Goal: Information Seeking & Learning: Learn about a topic

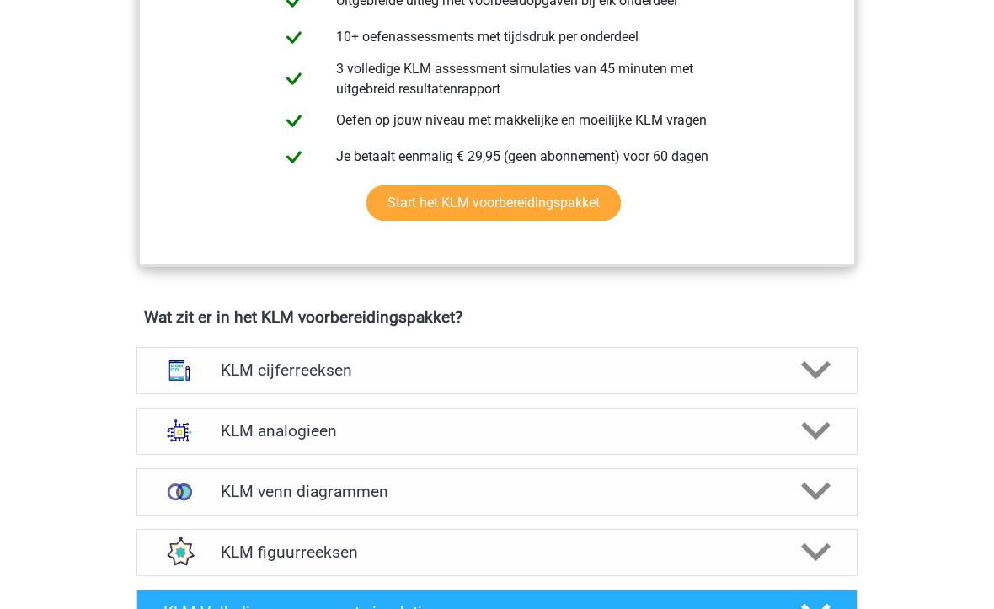
scroll to position [651, 0]
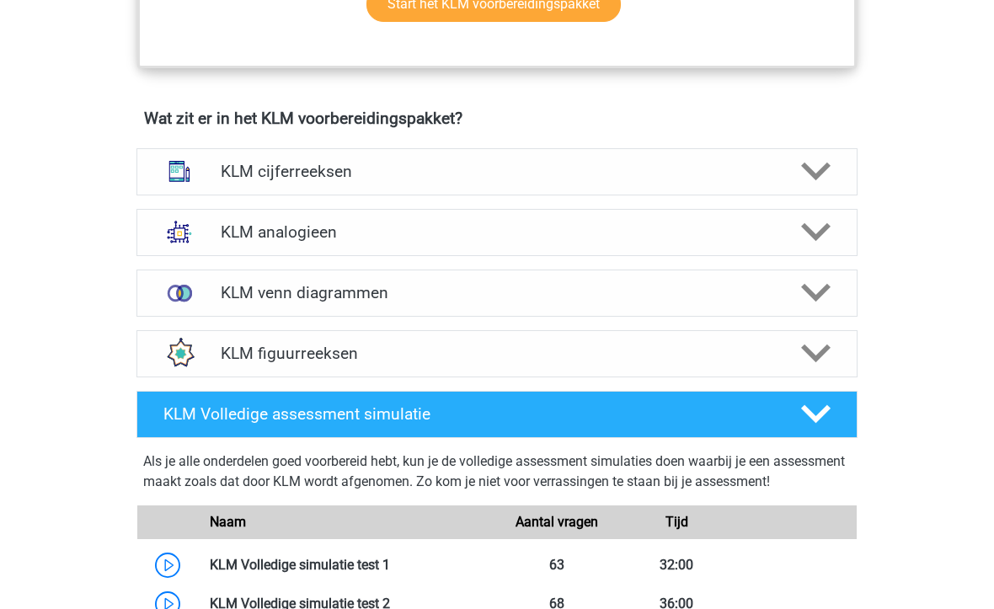
click at [213, 170] on div "KLM cijferreeksen" at bounding box center [496, 171] width 577 height 19
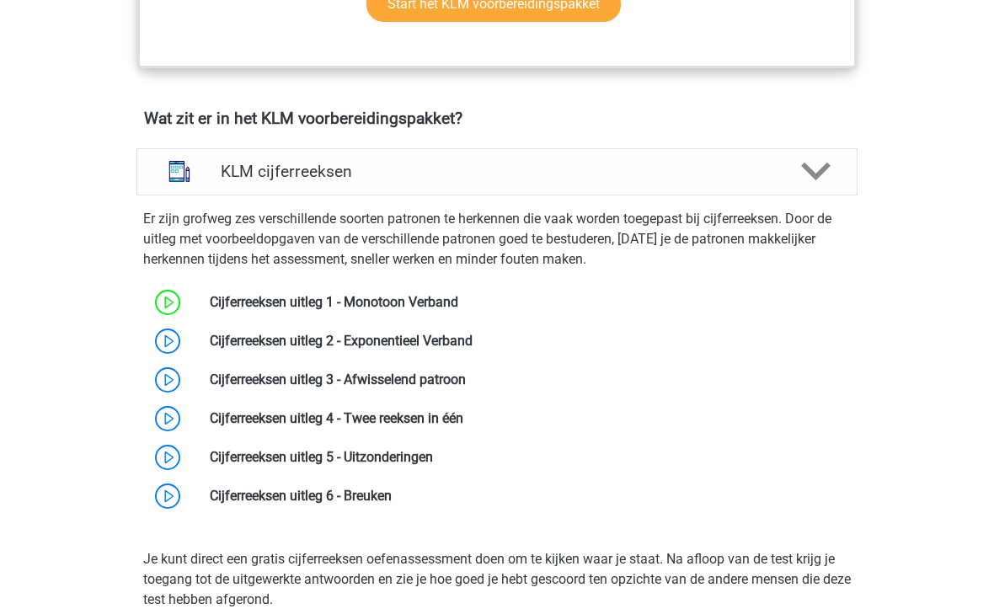
scroll to position [828, 0]
click at [458, 301] on link at bounding box center [458, 302] width 0 height 16
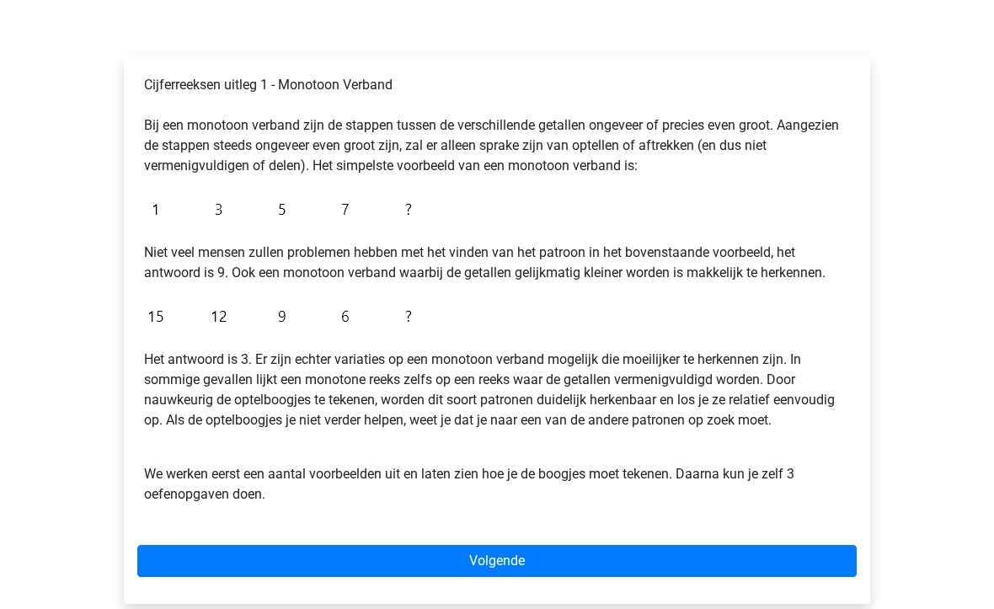
scroll to position [241, 0]
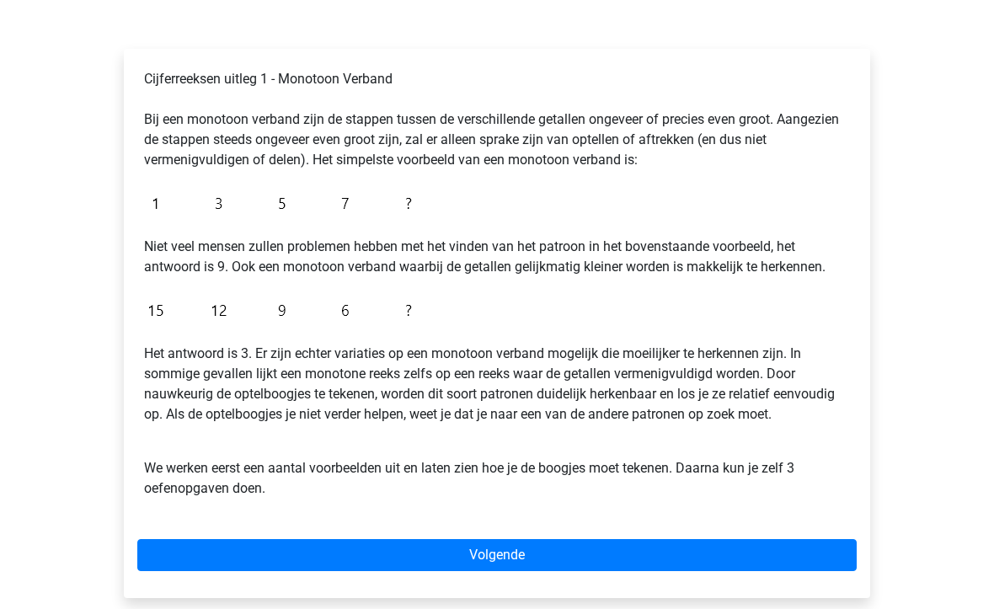
click at [383, 556] on link "Volgende" at bounding box center [496, 555] width 719 height 32
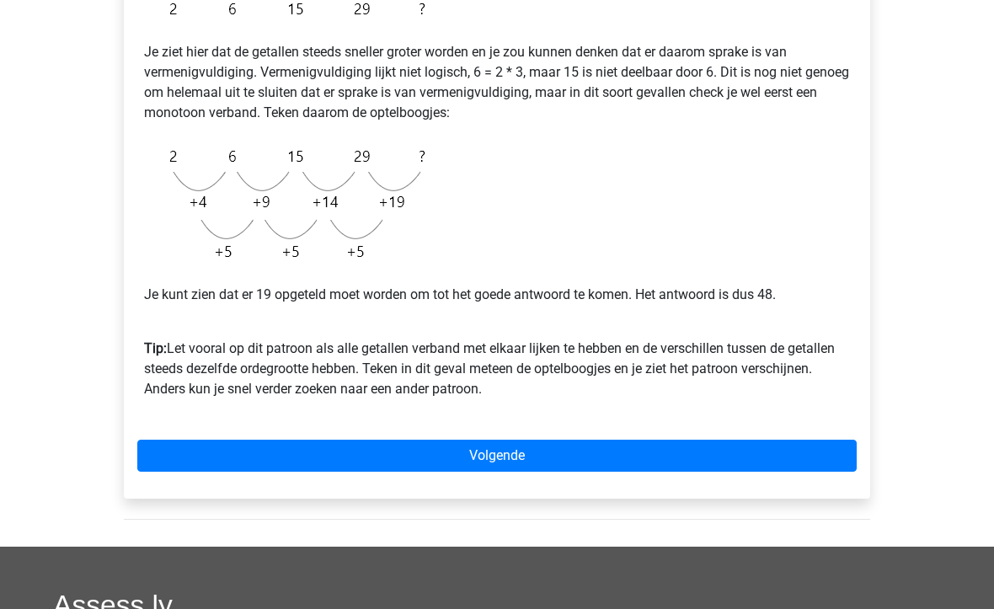
scroll to position [393, 0]
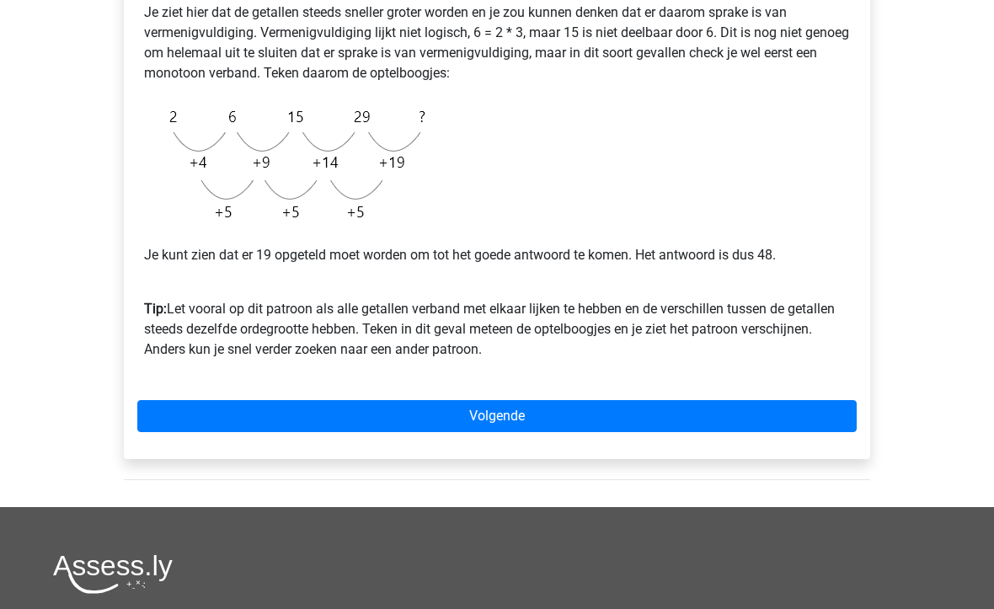
click at [264, 424] on link "Volgende" at bounding box center [496, 416] width 719 height 32
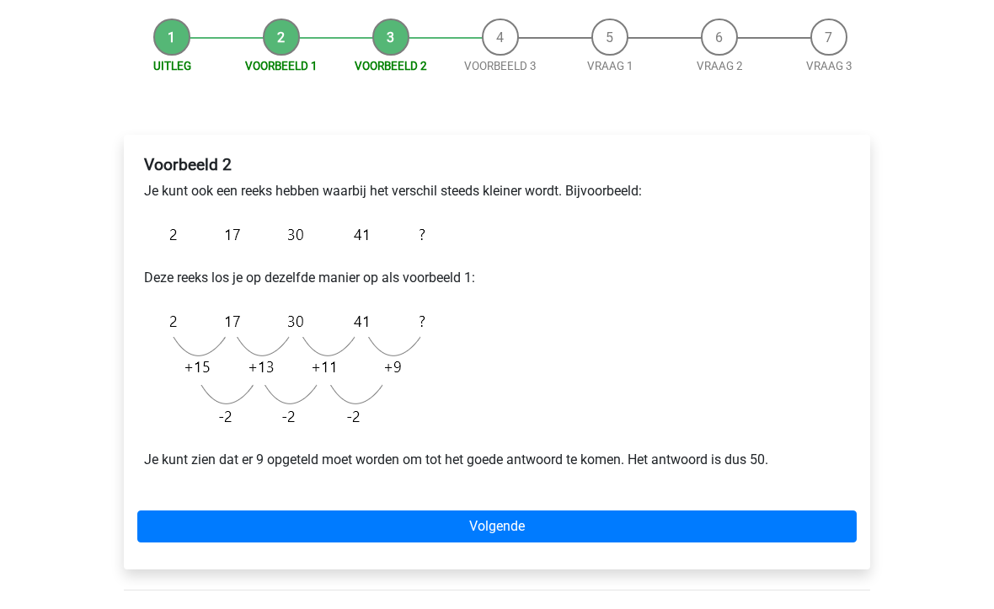
scroll to position [161, 0]
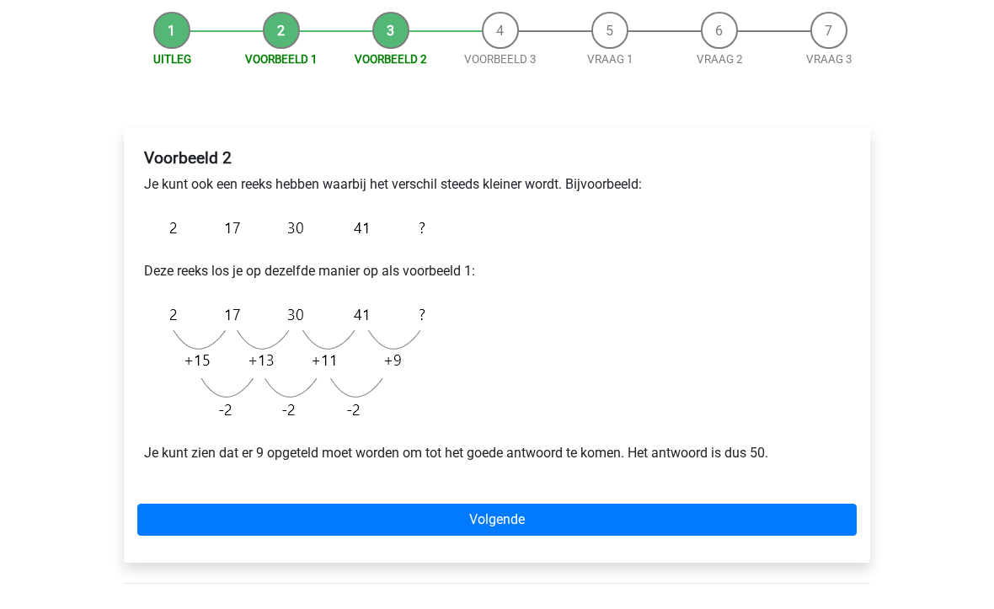
click at [253, 509] on link "Volgende" at bounding box center [496, 520] width 719 height 32
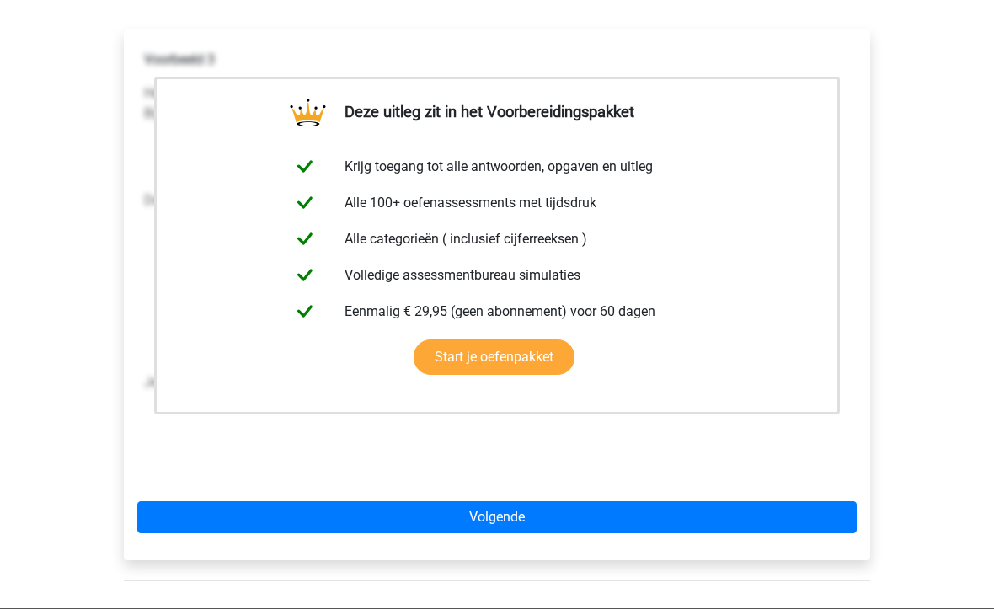
scroll to position [258, 0]
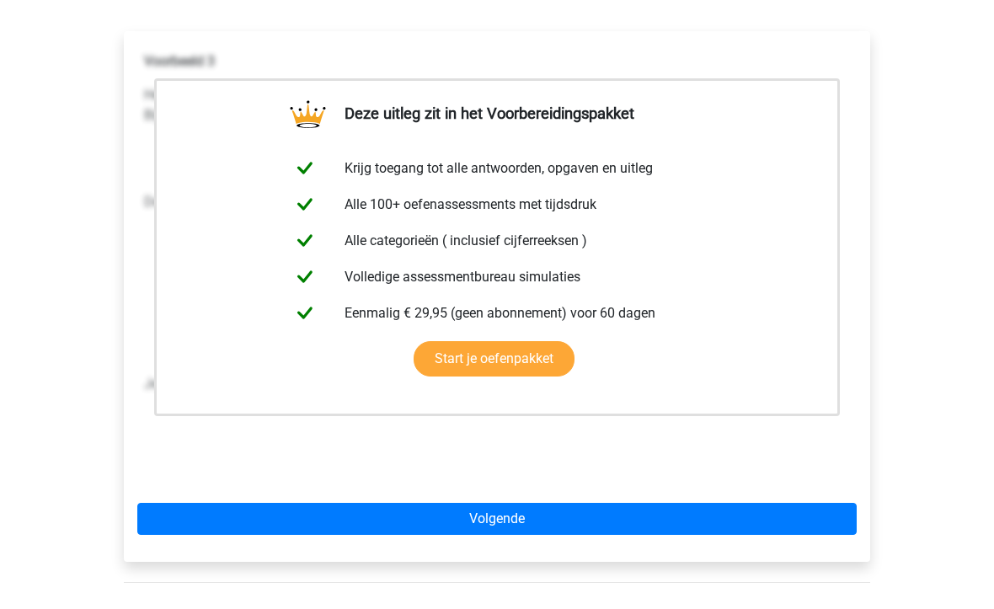
click at [274, 498] on div "Deze uitleg zit in het Voorbereidingspakket Krijg toegang tot alle antwoorden, …" at bounding box center [497, 297] width 746 height 530
click at [249, 533] on link "Volgende" at bounding box center [496, 519] width 719 height 32
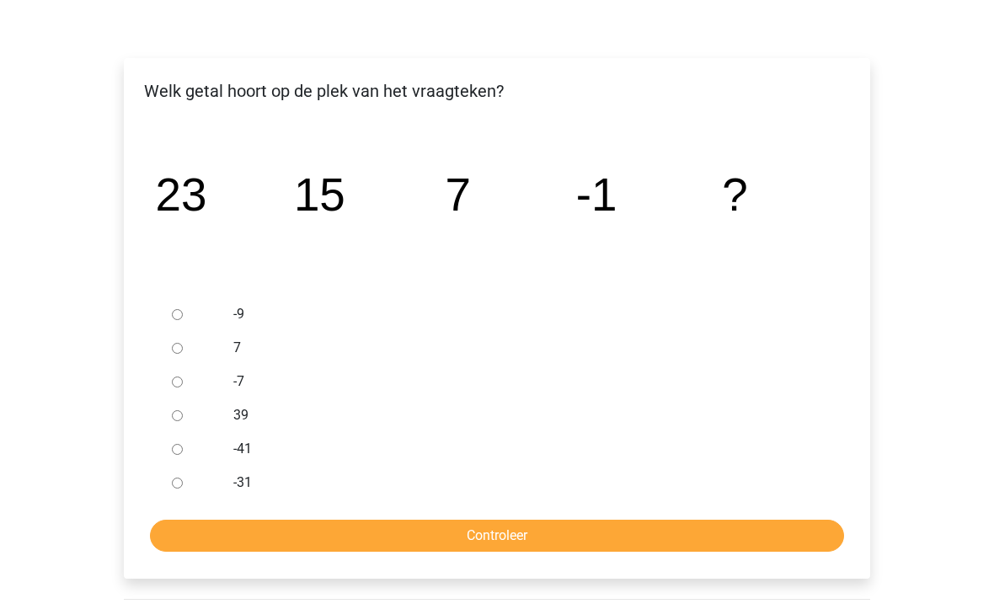
scroll to position [232, 0]
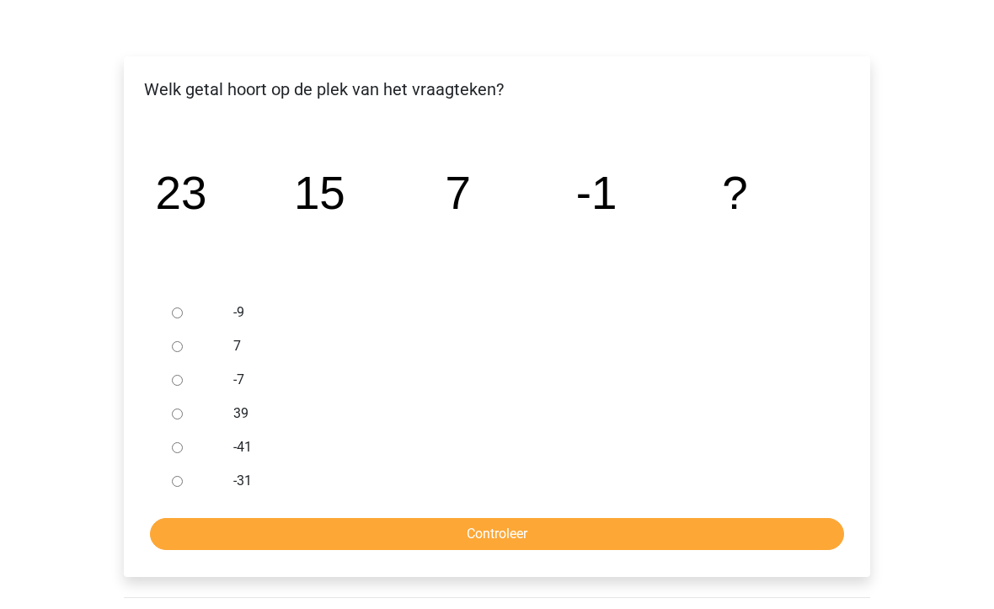
click at [193, 306] on div at bounding box center [193, 313] width 56 height 34
click at [157, 289] on icon "image/svg+xml 23 15 7 -1 ?" at bounding box center [497, 209] width 692 height 173
click at [181, 301] on div at bounding box center [193, 313] width 56 height 34
click at [166, 288] on icon "image/svg+xml 23 15 7 -1 ?" at bounding box center [497, 209] width 692 height 173
click at [168, 312] on div at bounding box center [193, 313] width 56 height 34
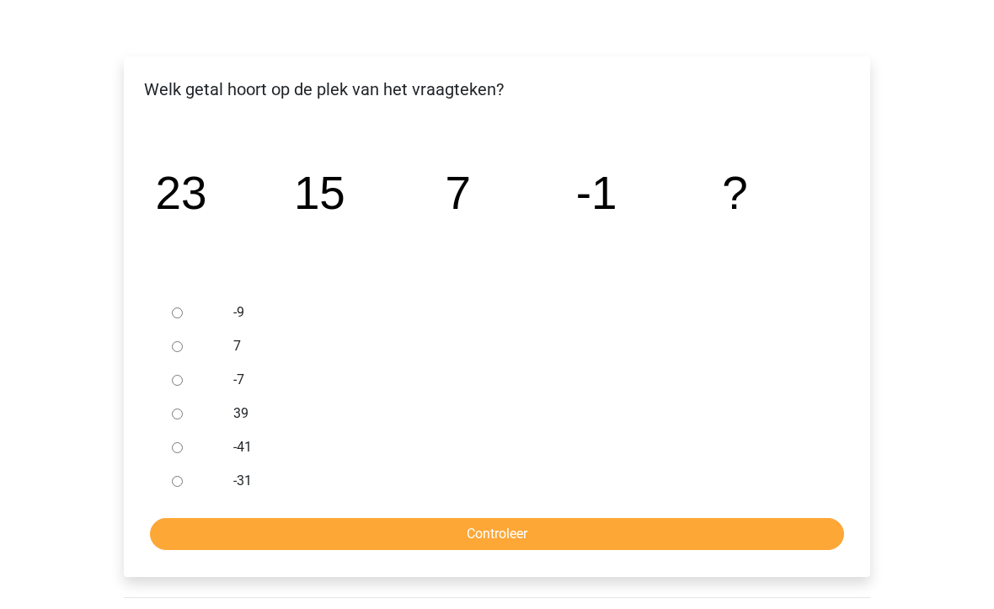
click at [183, 310] on input "-9" at bounding box center [177, 313] width 11 height 11
radio input "true"
click at [214, 514] on form "-9 7 -7 39 -41 -31 Controleer" at bounding box center [496, 423] width 719 height 254
click at [534, 535] on input "Controleer" at bounding box center [497, 535] width 694 height 32
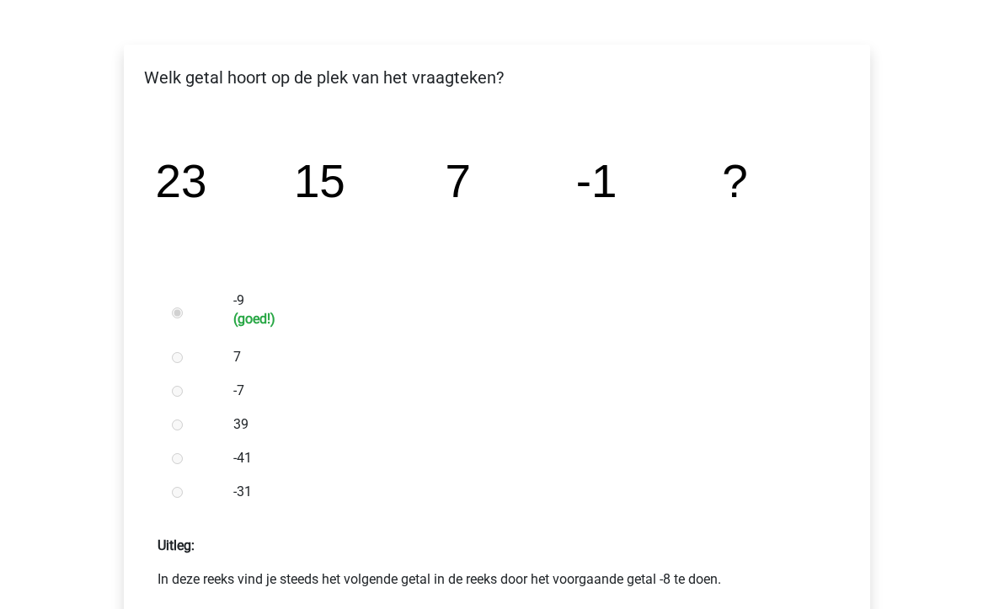
scroll to position [244, 0]
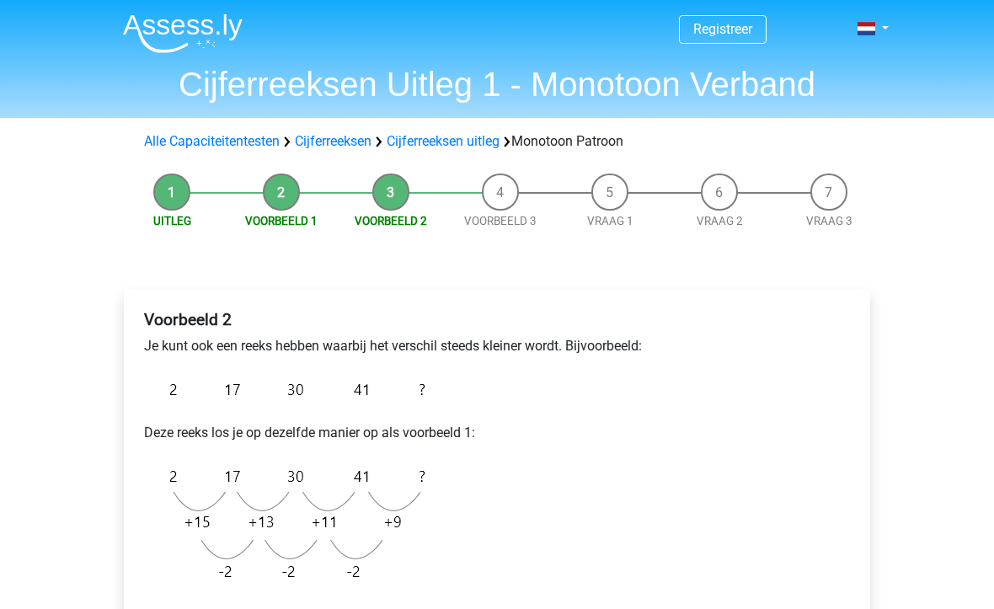
scroll to position [207, 0]
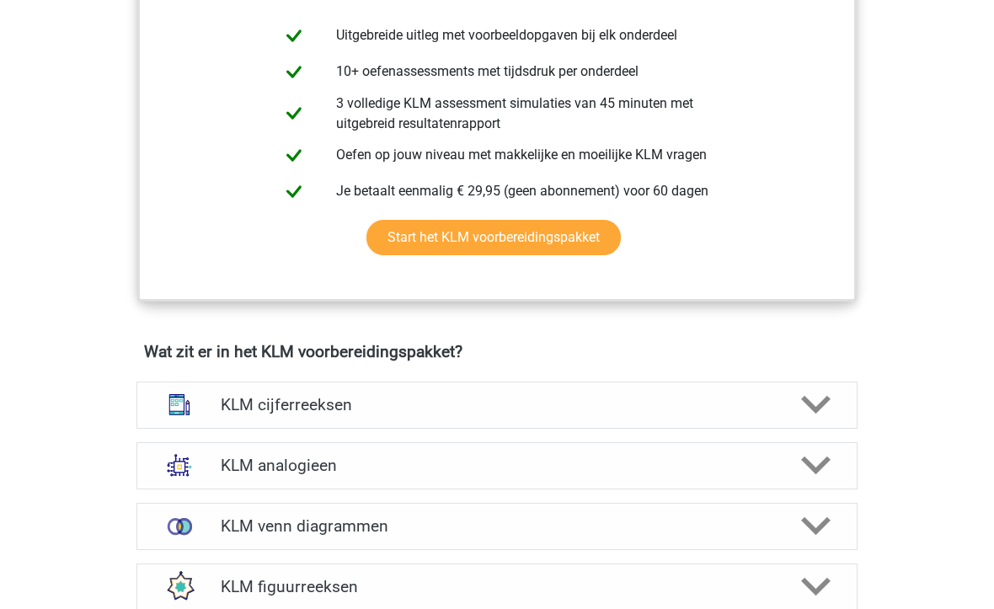
click at [812, 391] on icon at bounding box center [815, 405] width 29 height 29
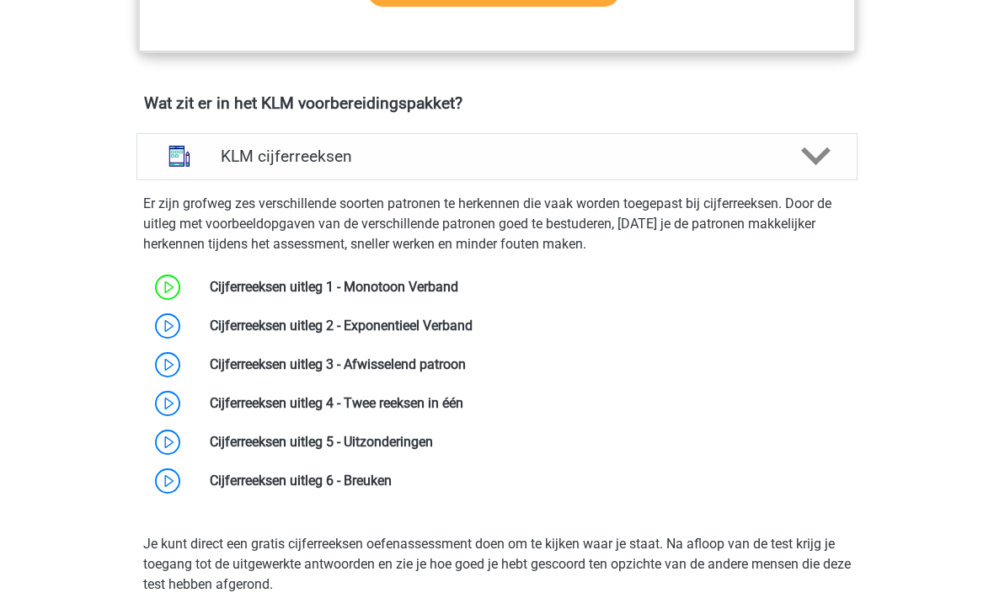
scroll to position [1122, 0]
click at [463, 397] on link at bounding box center [463, 403] width 0 height 16
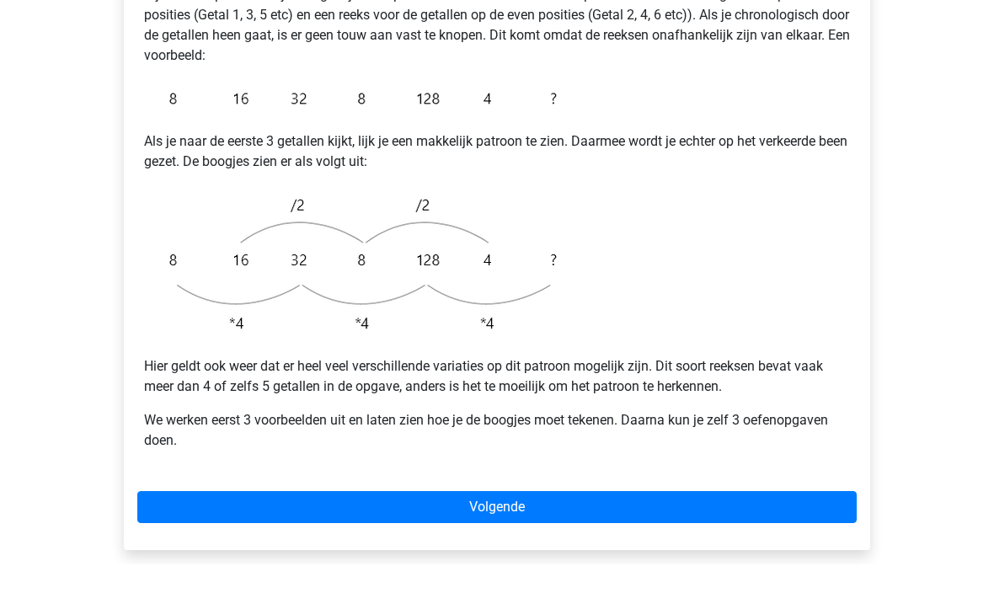
scroll to position [379, 0]
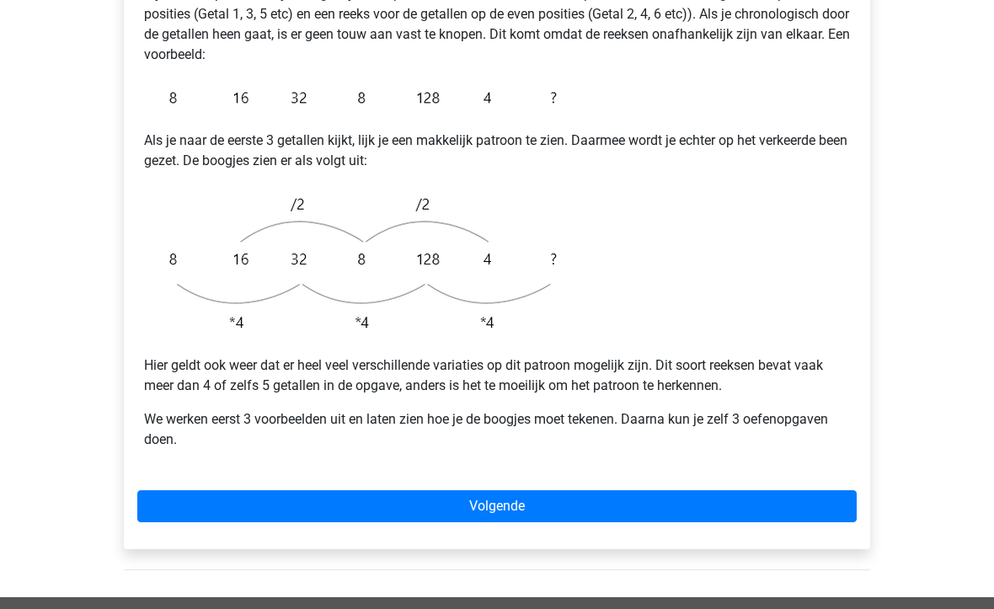
click at [664, 491] on link "Volgende" at bounding box center [496, 507] width 719 height 32
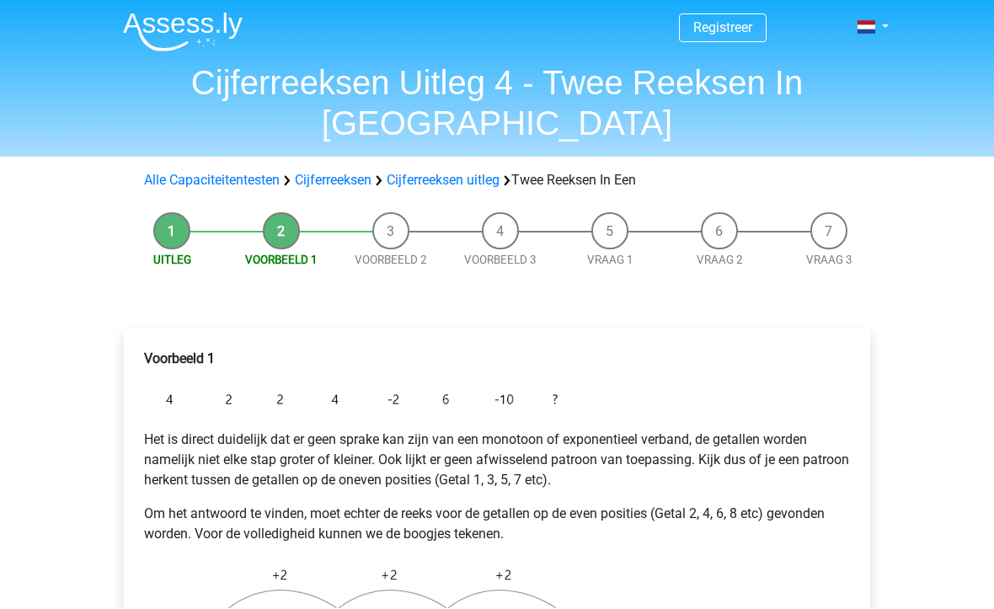
scroll to position [184, 0]
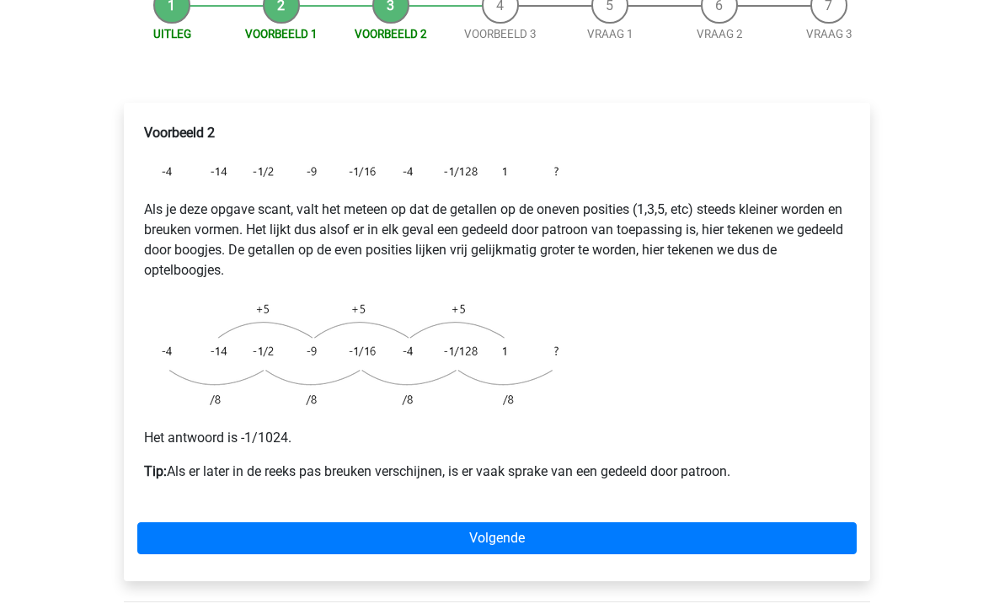
scroll to position [248, 0]
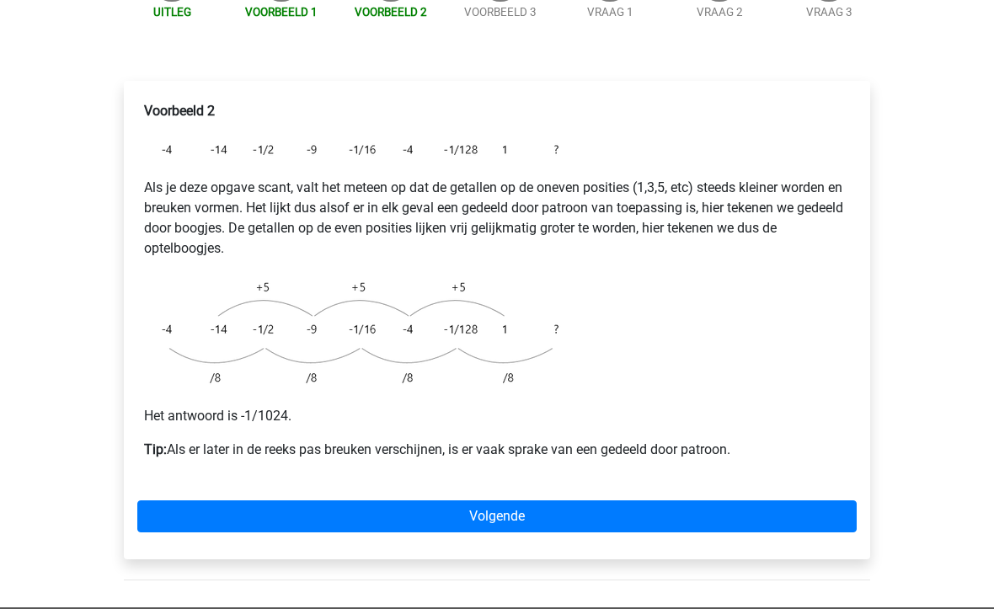
click at [510, 393] on div "Voorbeeld 2 Als je deze opgave scant, valt het meteen op dat de getallen op de …" at bounding box center [496, 288] width 719 height 386
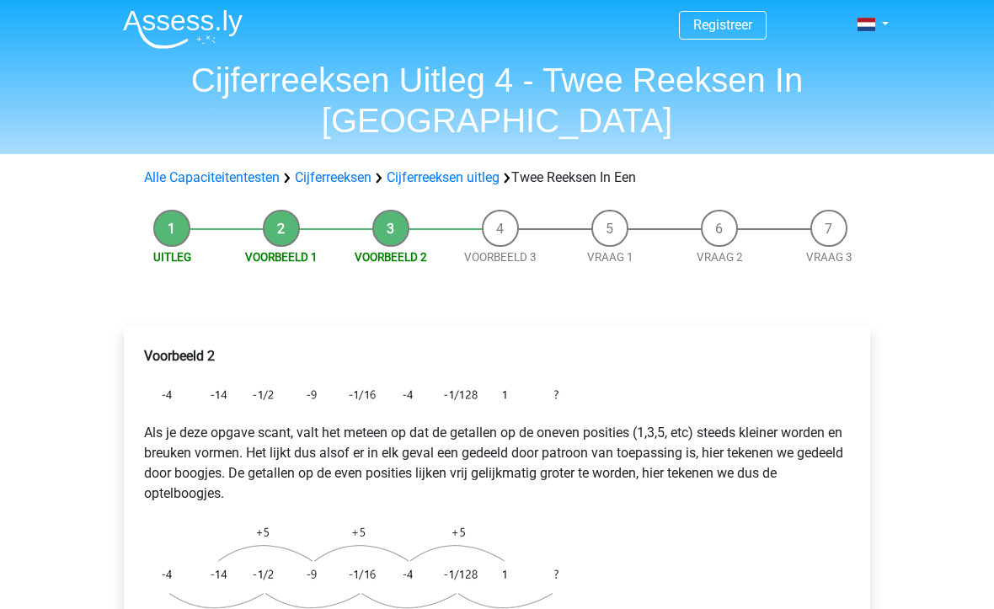
scroll to position [0, 0]
